Goal: Information Seeking & Learning: Learn about a topic

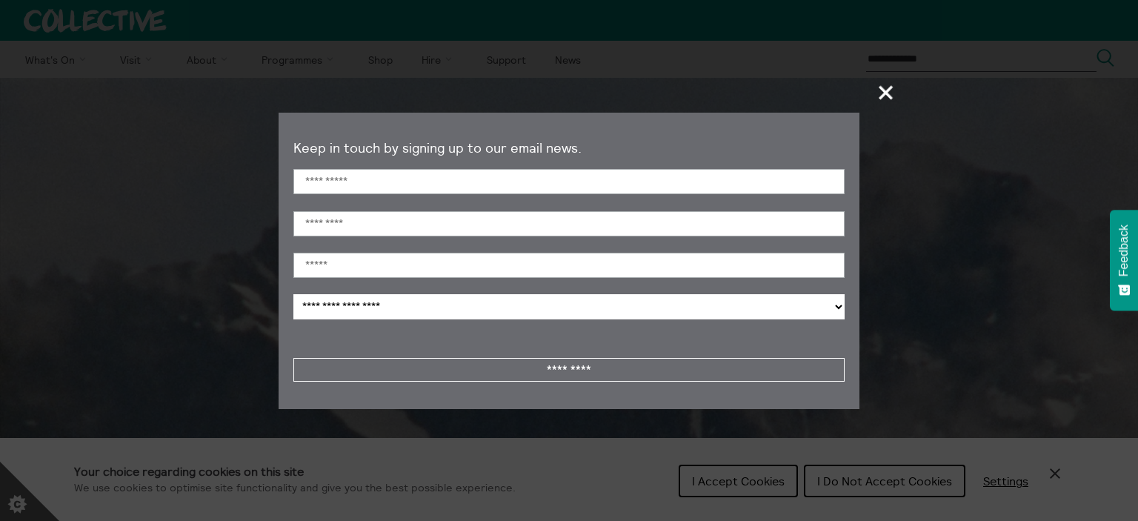
click at [894, 87] on span "+" at bounding box center [887, 92] width 44 height 44
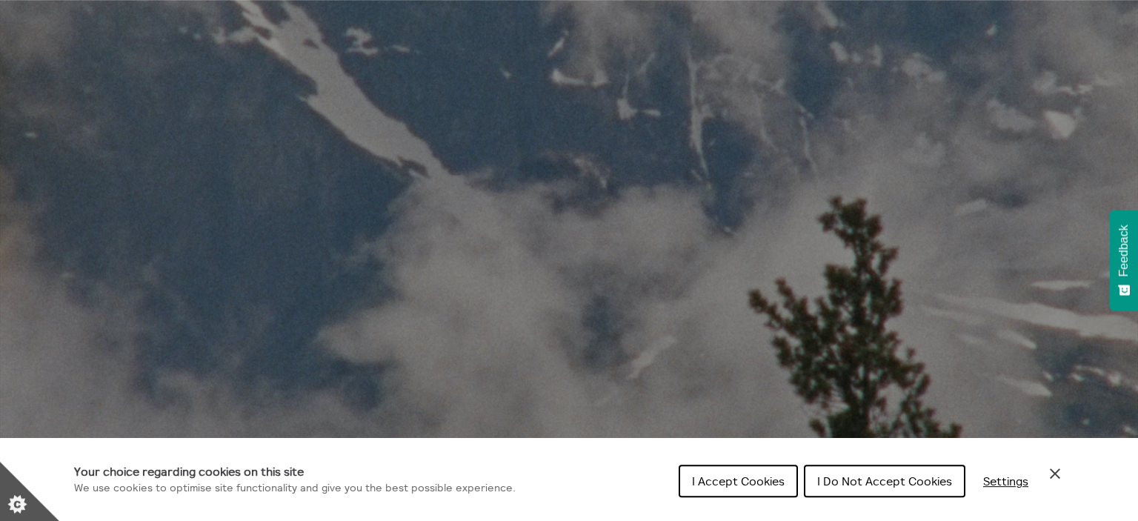
scroll to position [313, 0]
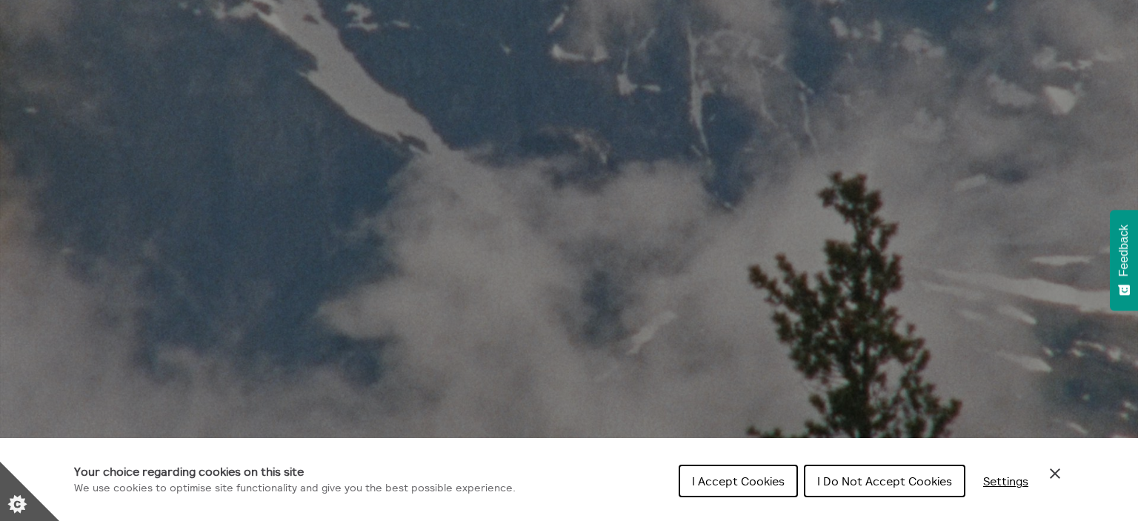
click at [1057, 473] on icon "Close Cookie Control" at bounding box center [1055, 473] width 10 height 10
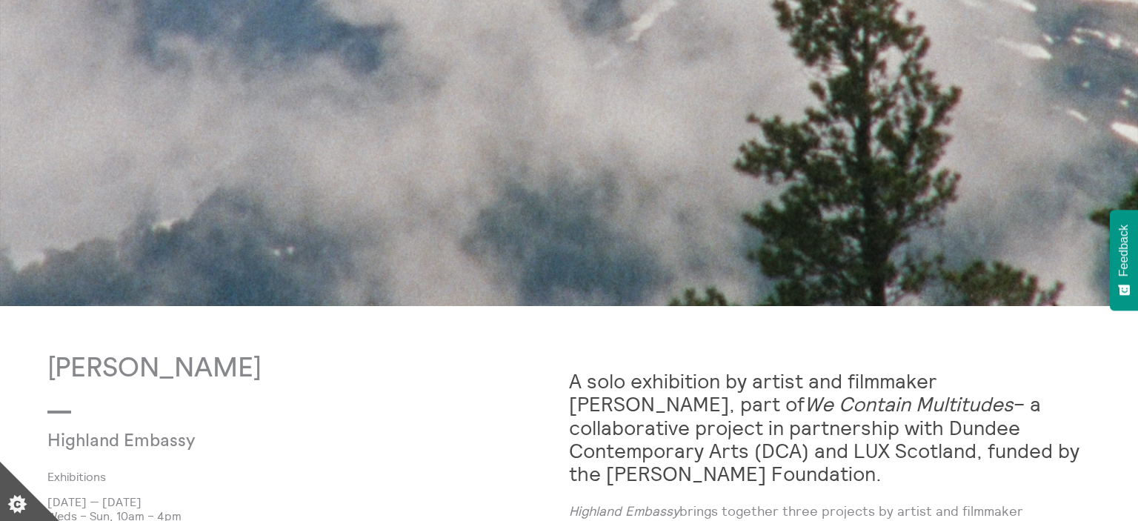
scroll to position [783, 0]
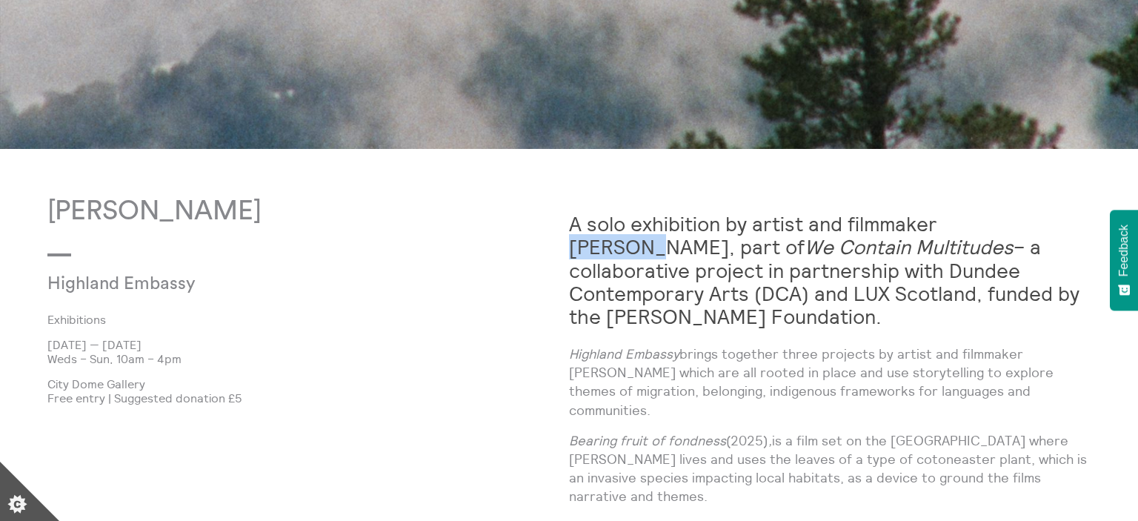
drag, startPoint x: 946, startPoint y: 223, endPoint x: 1020, endPoint y: 221, distance: 73.4
click at [1020, 221] on strong "A solo exhibition by artist and filmmaker Shen Xin, part of We Contain Multitud…" at bounding box center [824, 269] width 511 height 117
copy strong "[PERSON_NAME]"
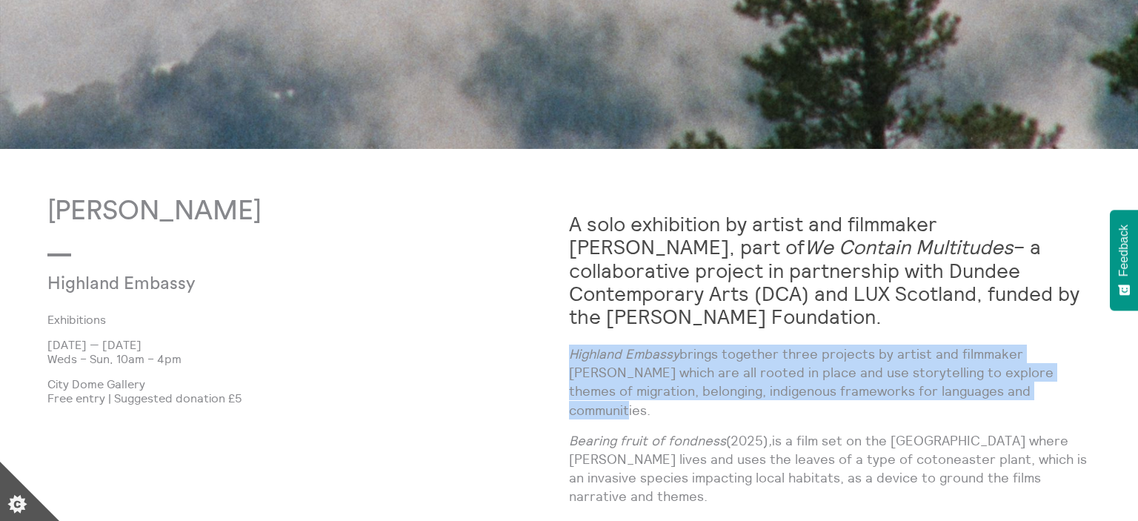
drag, startPoint x: 996, startPoint y: 368, endPoint x: 571, endPoint y: 333, distance: 426.8
click at [571, 345] on p "Highland Embassy brings together three projects by artist and filmmaker Shen Xi…" at bounding box center [830, 382] width 522 height 75
copy p "Highland Embassy brings together three projects by artist and filmmaker Shen Xi…"
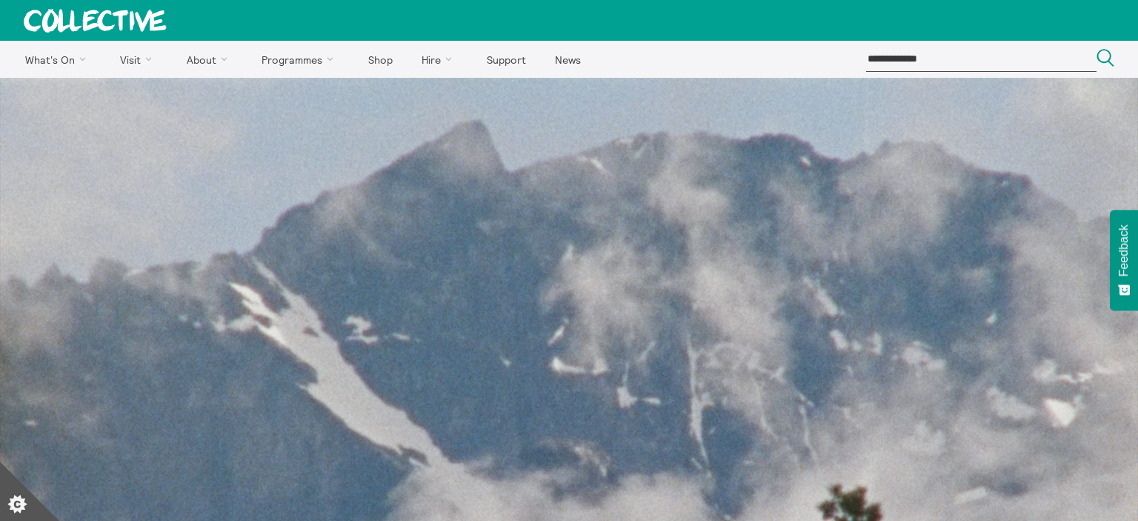
click at [790, 391] on img at bounding box center [569, 505] width 1138 height 854
